Goal: Information Seeking & Learning: Learn about a topic

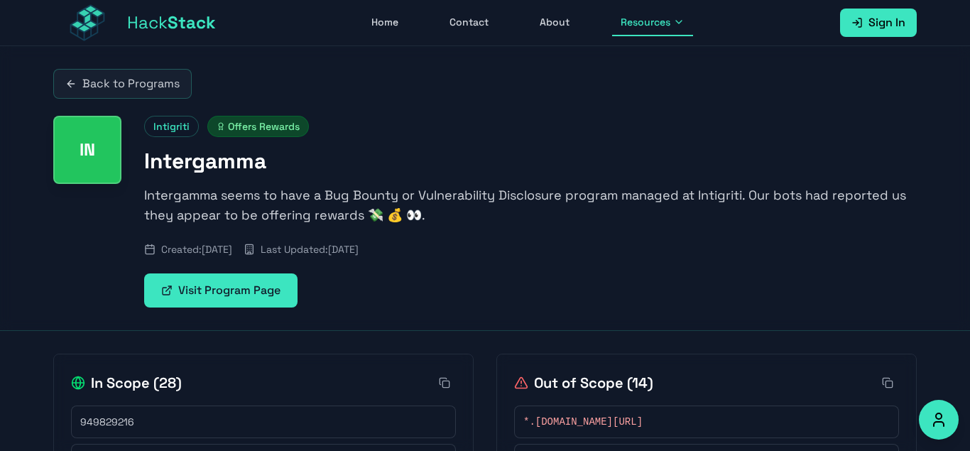
click at [543, 9] on div "Hack Stack Home Contact About Resources Sign In Open main menu" at bounding box center [485, 22] width 864 height 45
click at [540, 29] on link "About" at bounding box center [554, 22] width 47 height 27
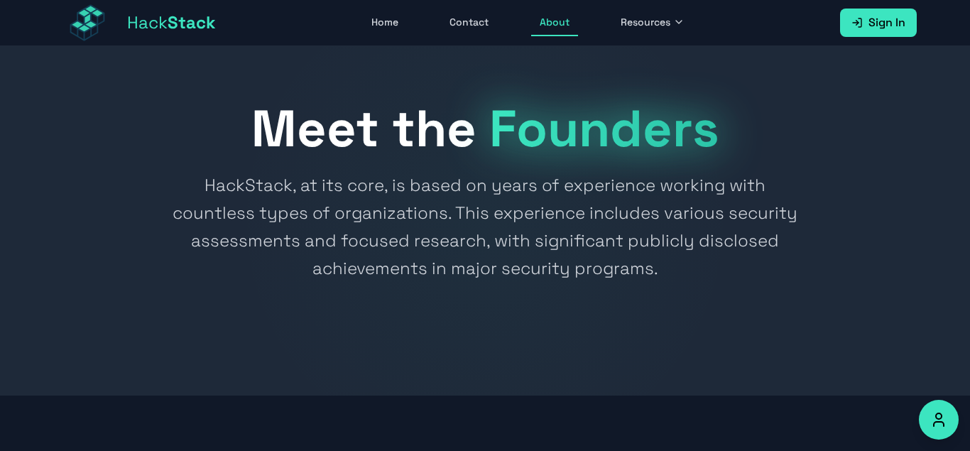
click at [479, 11] on link "Contact" at bounding box center [469, 22] width 56 height 27
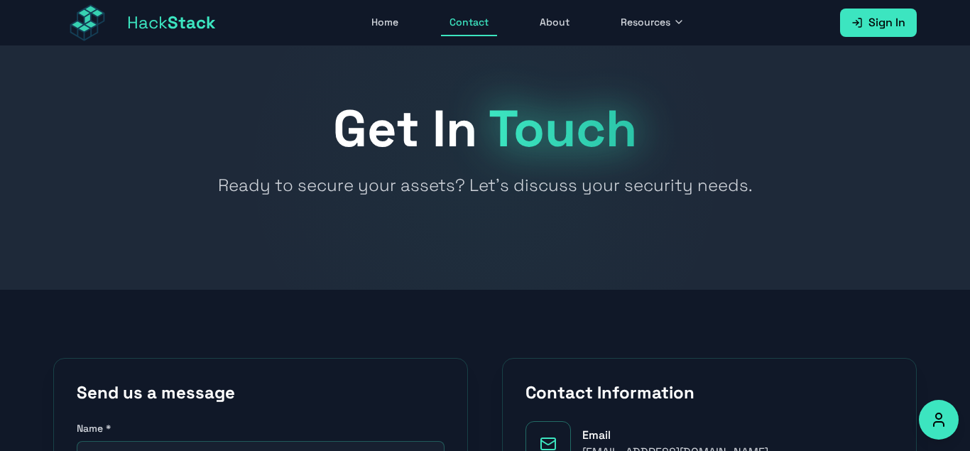
click at [652, 38] on div "Hack Stack Home Contact About Resources Sign In Open main menu" at bounding box center [485, 22] width 864 height 45
click at [651, 33] on button "Resources" at bounding box center [652, 22] width 81 height 27
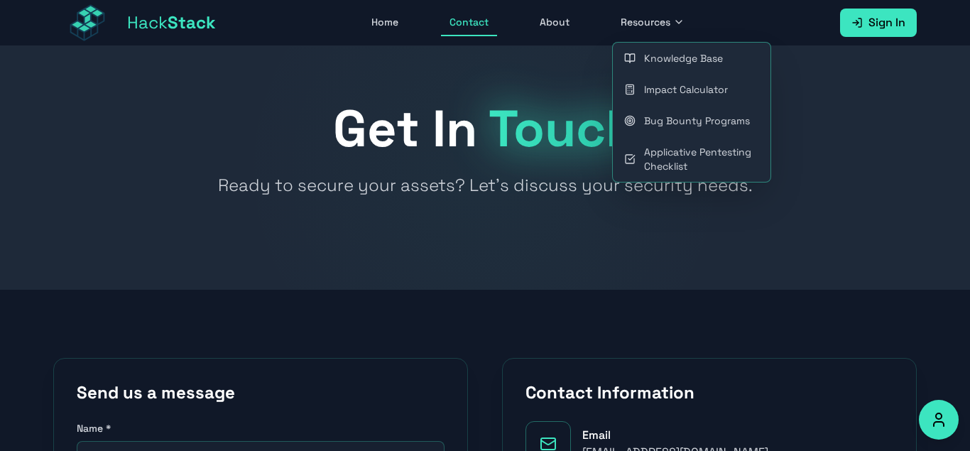
click at [657, 116] on link "Bug Bounty Programs" at bounding box center [692, 120] width 158 height 31
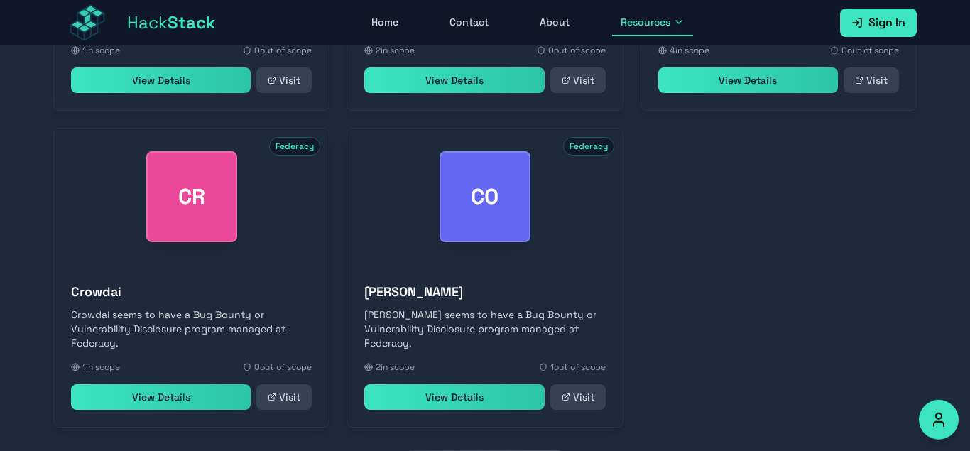
scroll to position [729, 0]
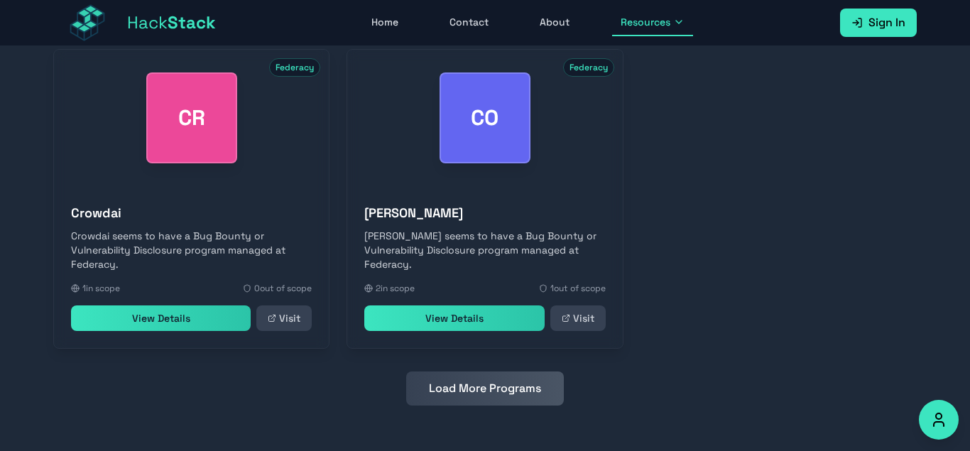
click at [469, 401] on button "Load More Programs" at bounding box center [485, 388] width 158 height 34
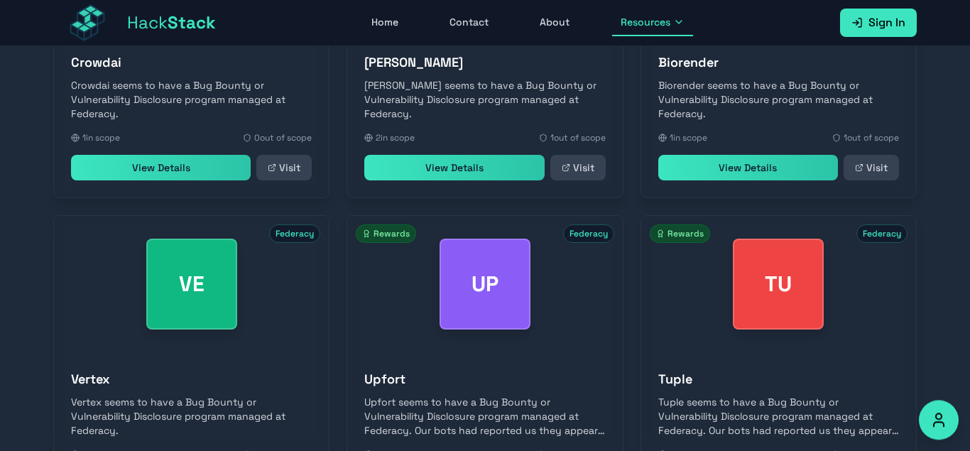
scroll to position [972, 0]
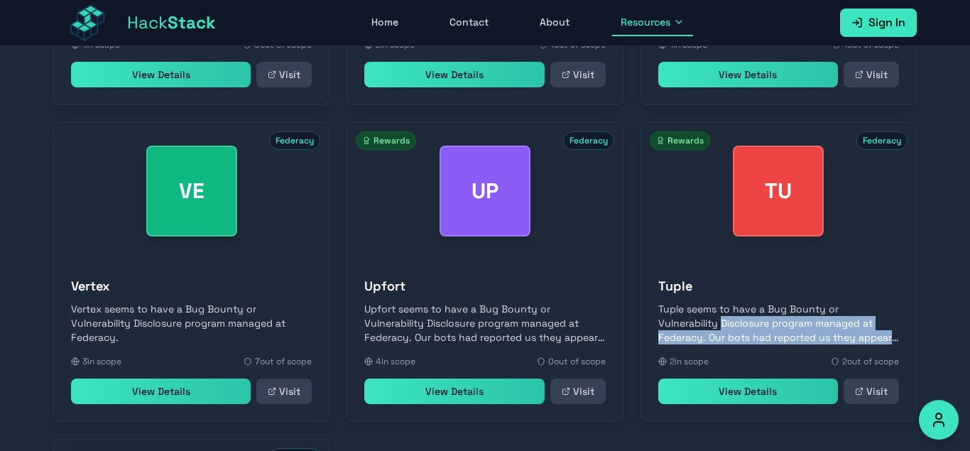
drag, startPoint x: 969, startPoint y: 249, endPoint x: 952, endPoint y: 332, distance: 84.8
click at [952, 332] on section "Search Latest Rewards OK Federacy Okteto Okteto seems to have a Bug Bounty or V…" at bounding box center [485, 94] width 970 height 1491
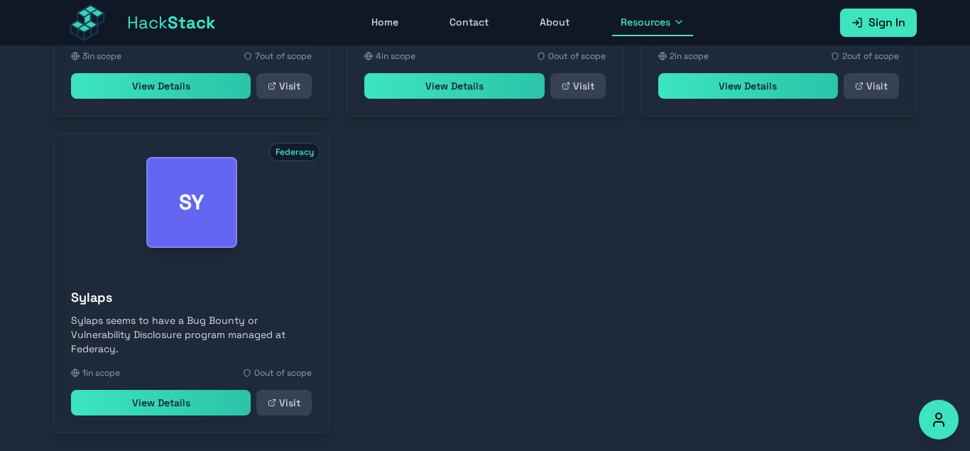
scroll to position [1362, 0]
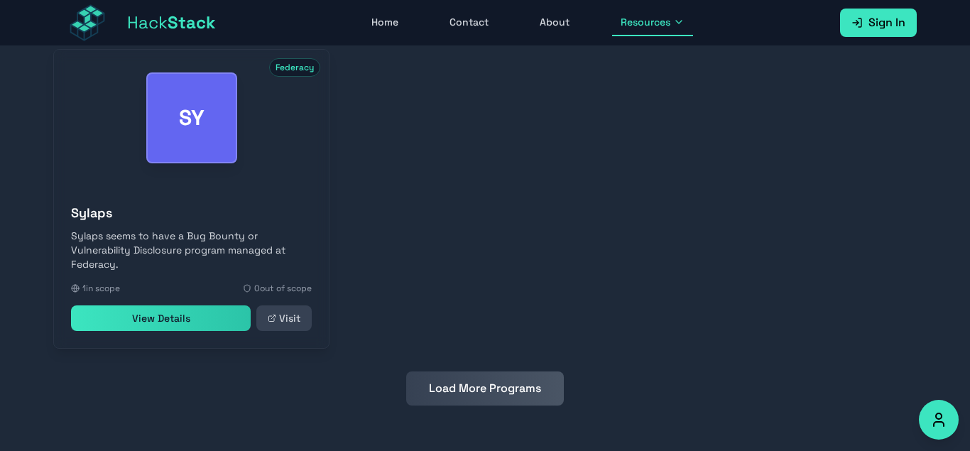
click at [481, 380] on button "Load More Programs" at bounding box center [485, 388] width 158 height 34
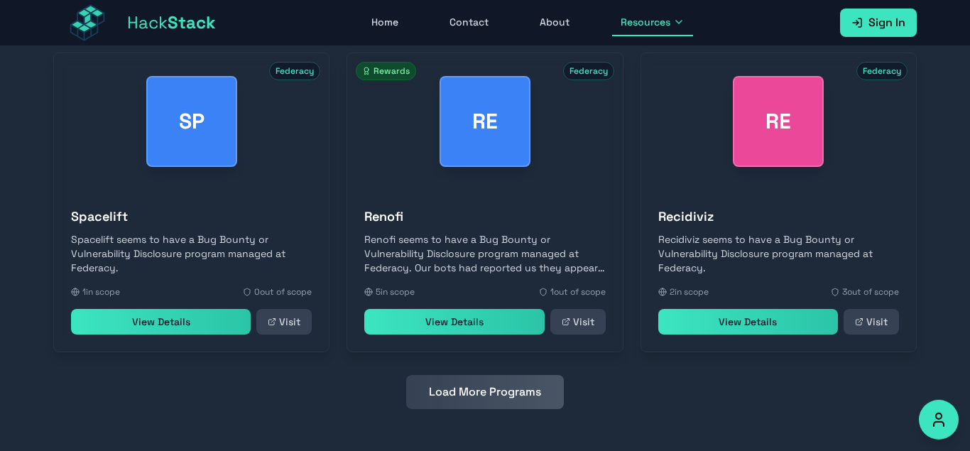
scroll to position [1679, 0]
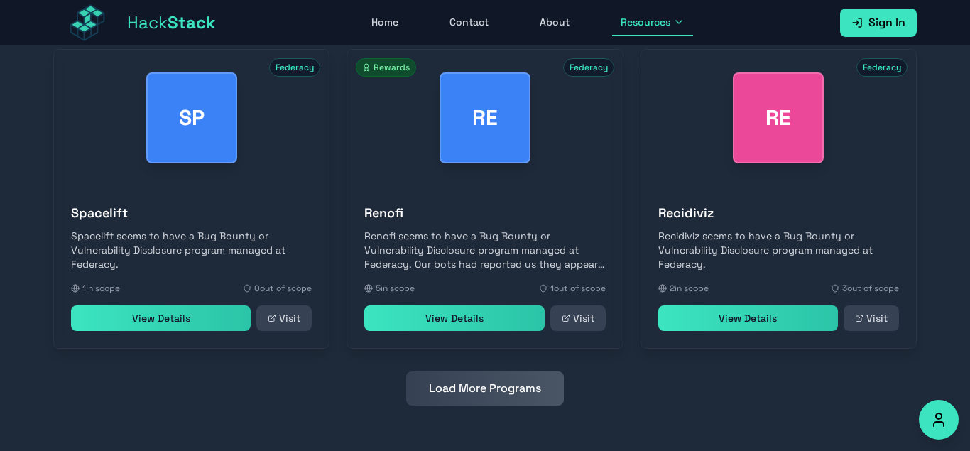
click at [467, 312] on link "View Details" at bounding box center [454, 318] width 180 height 26
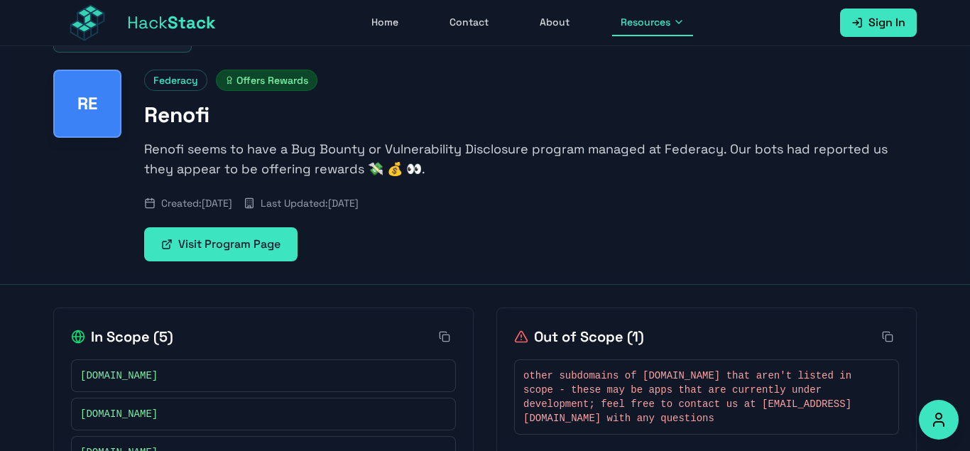
scroll to position [181, 0]
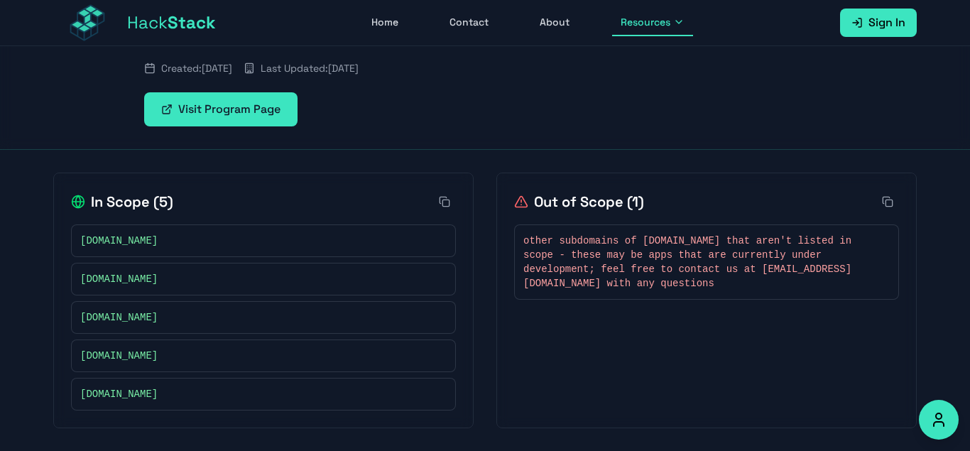
click at [129, 318] on span "[DOMAIN_NAME]" at bounding box center [118, 317] width 77 height 14
click at [475, 291] on div "In Scope ( 5 ) [DOMAIN_NAME] [DOMAIN_NAME] [DOMAIN_NAME] [DOMAIN_NAME] [DOMAIN_…" at bounding box center [485, 301] width 864 height 256
